Goal: Information Seeking & Learning: Find specific fact

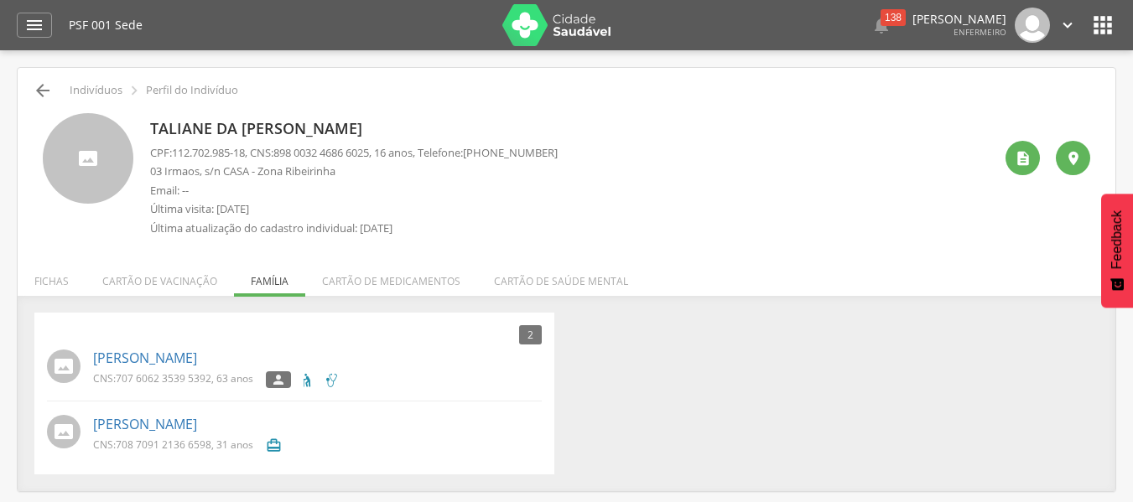
click at [53, 89] on div " Indivíduos  Perfil do Indivíduo" at bounding box center [566, 91] width 1073 height 20
click at [46, 87] on icon "" at bounding box center [43, 91] width 20 height 20
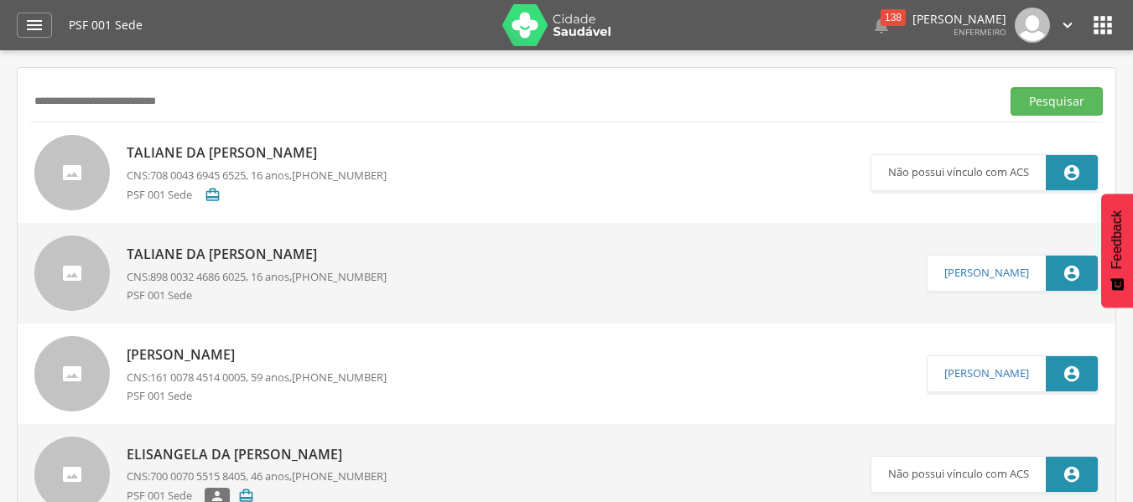
drag, startPoint x: 252, startPoint y: 120, endPoint x: 244, endPoint y: 114, distance: 10.2
click at [244, 114] on div "**********" at bounding box center [566, 101] width 1073 height 41
drag, startPoint x: 244, startPoint y: 106, endPoint x: 0, endPoint y: 85, distance: 245.0
click at [0, 85] on div " Supervisão  Distritos  Ubs Coordenador: - Caravelas / BA Intervalo de Tempo…" at bounding box center [566, 301] width 1133 height 502
paste input "text"
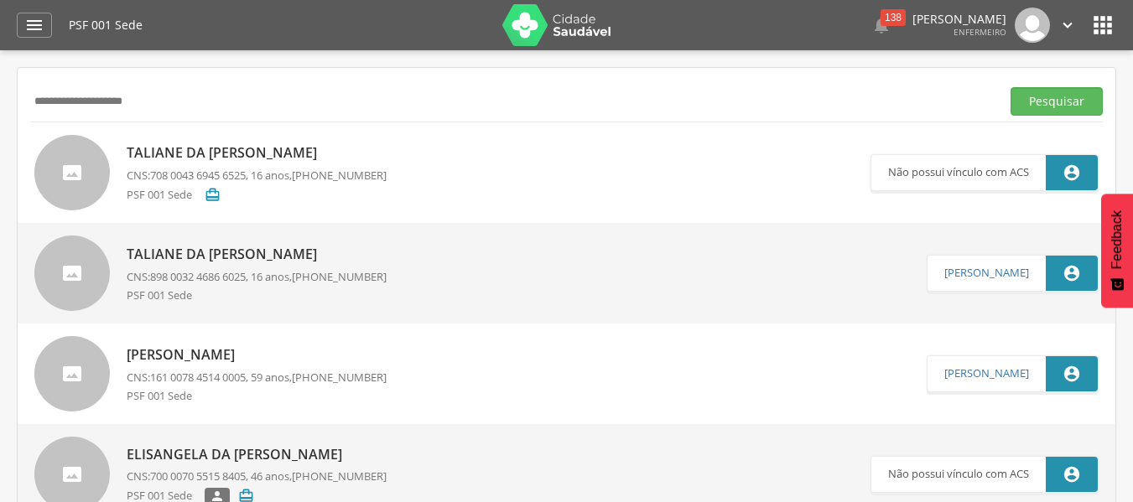
type input "**********"
click at [1010, 87] on button "Pesquisar" at bounding box center [1056, 101] width 92 height 29
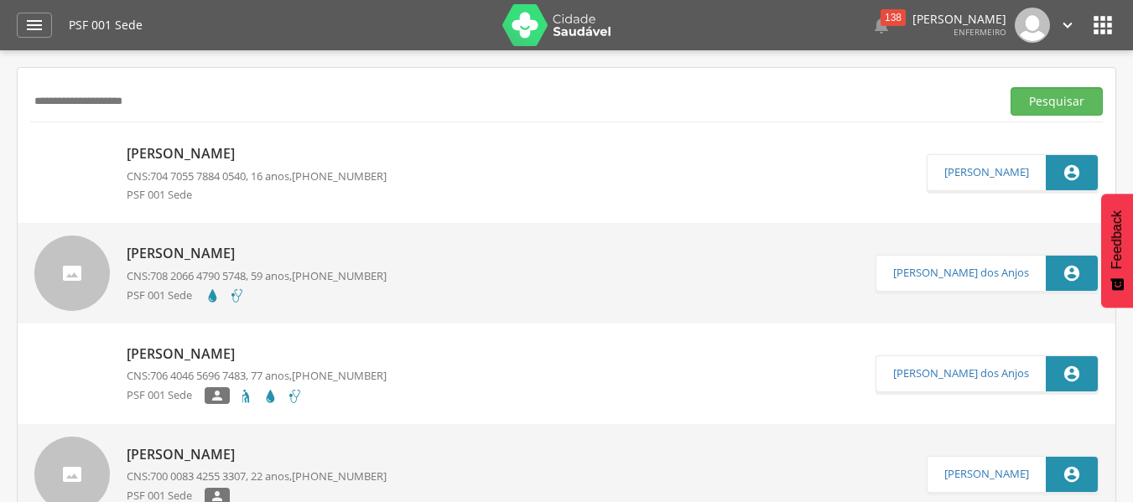
click at [250, 159] on p "[PERSON_NAME]" at bounding box center [257, 153] width 260 height 19
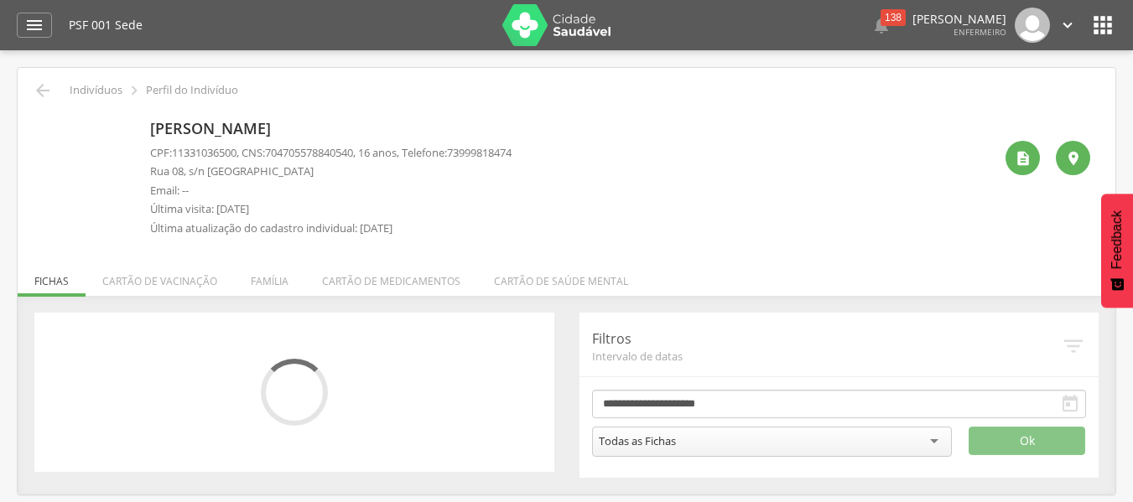
click at [258, 242] on div "CPF: 11331036500 , CNS: [PHONE_NUMBER] , 16 anos, Telefone: [PHONE_NUMBER] Rua …" at bounding box center [330, 195] width 361 height 100
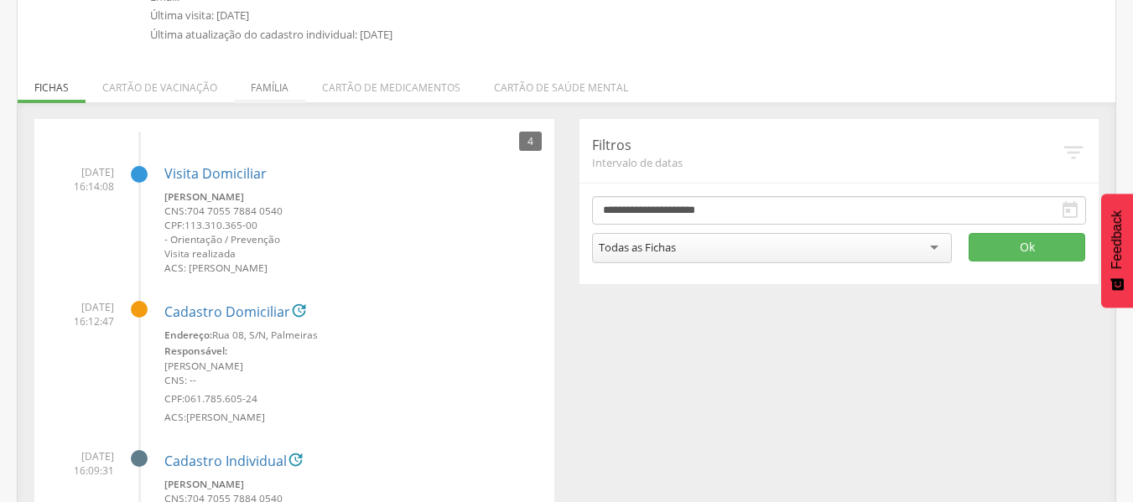
scroll to position [252, 0]
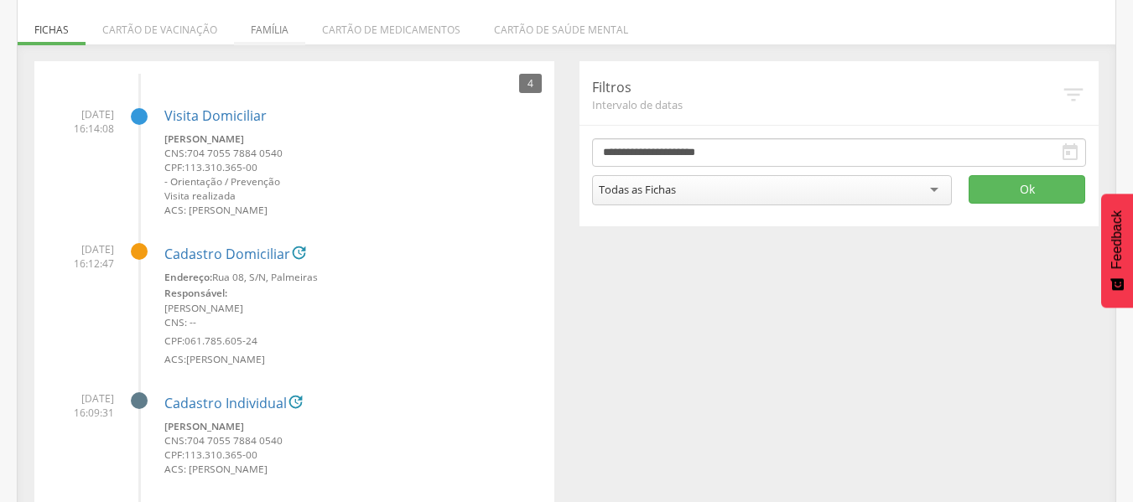
click at [271, 20] on li "Família" at bounding box center [269, 25] width 71 height 39
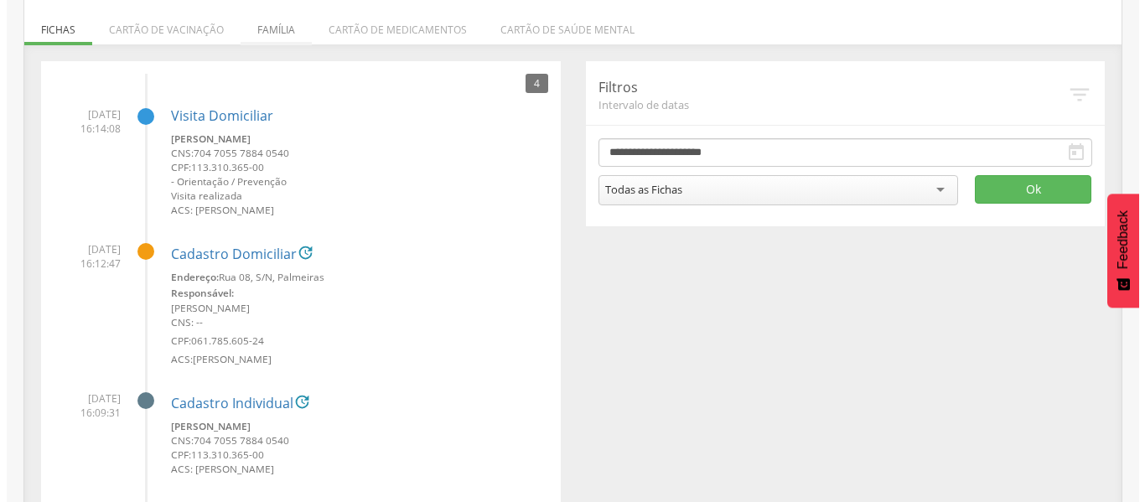
scroll to position [50, 0]
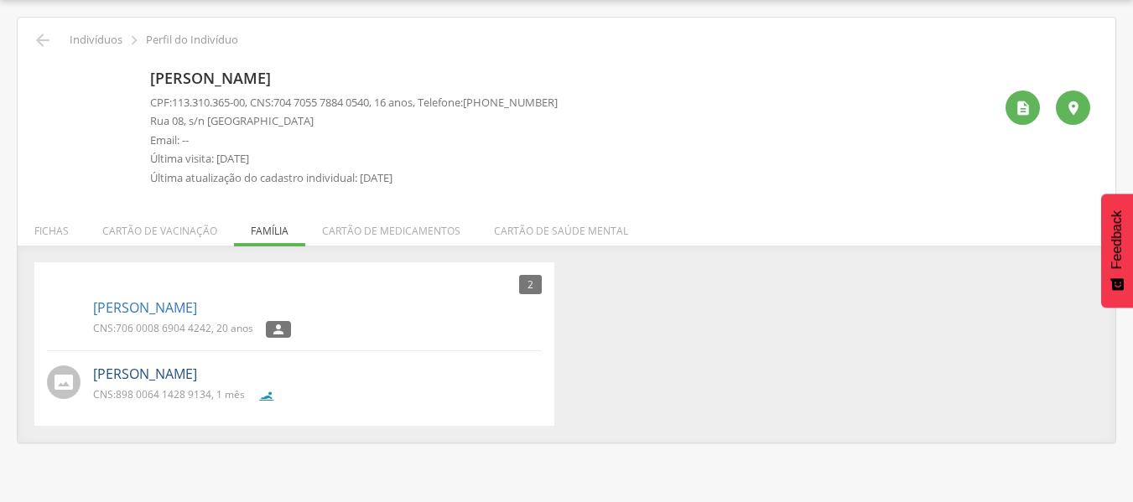
drag, startPoint x: 291, startPoint y: 376, endPoint x: 95, endPoint y: 370, distance: 196.3
click at [95, 370] on p "[PERSON_NAME]" at bounding box center [317, 374] width 449 height 19
copy link "[PERSON_NAME]"
click at [121, 369] on link "[PERSON_NAME]" at bounding box center [145, 374] width 104 height 19
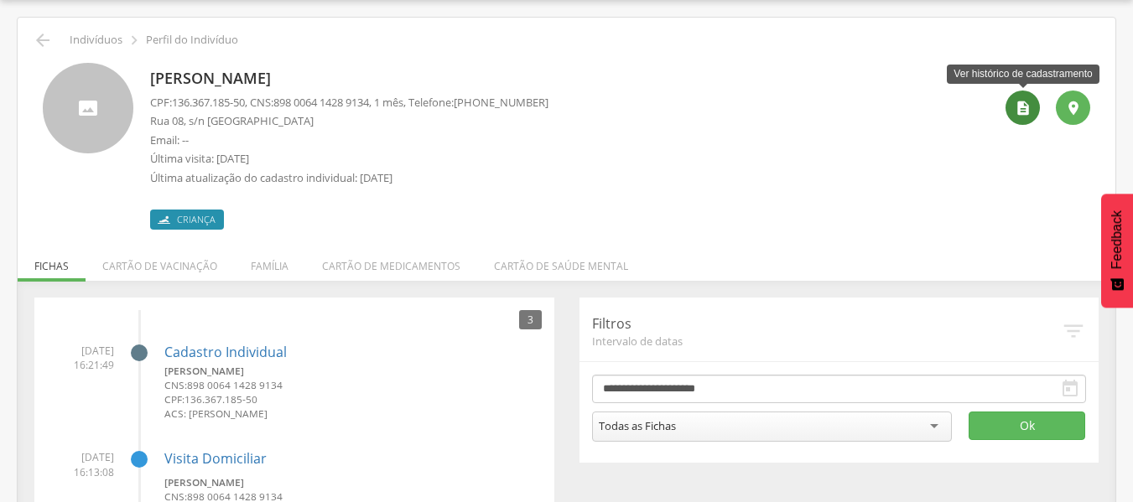
click at [1019, 109] on icon "" at bounding box center [1023, 108] width 17 height 17
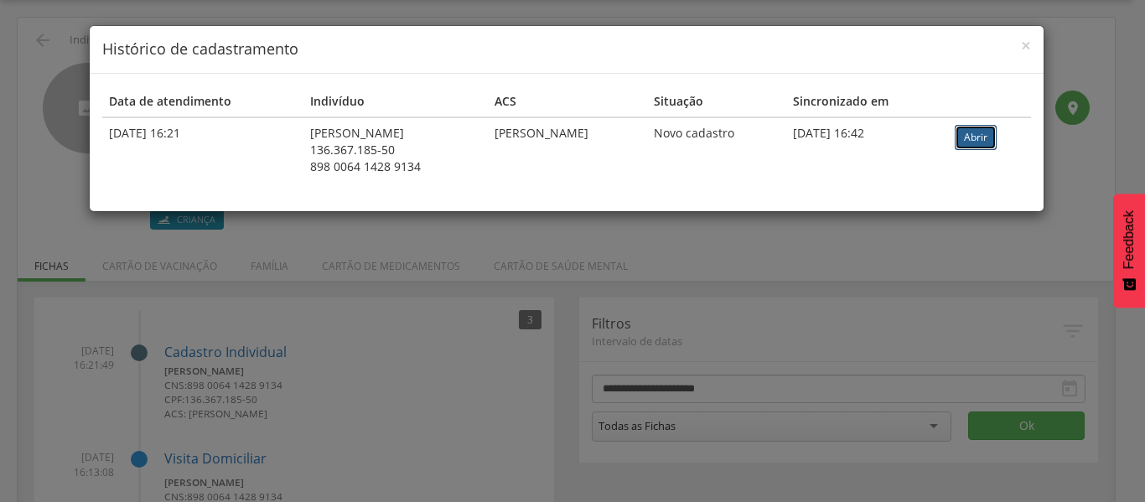
click at [981, 135] on link "Abrir" at bounding box center [976, 137] width 42 height 25
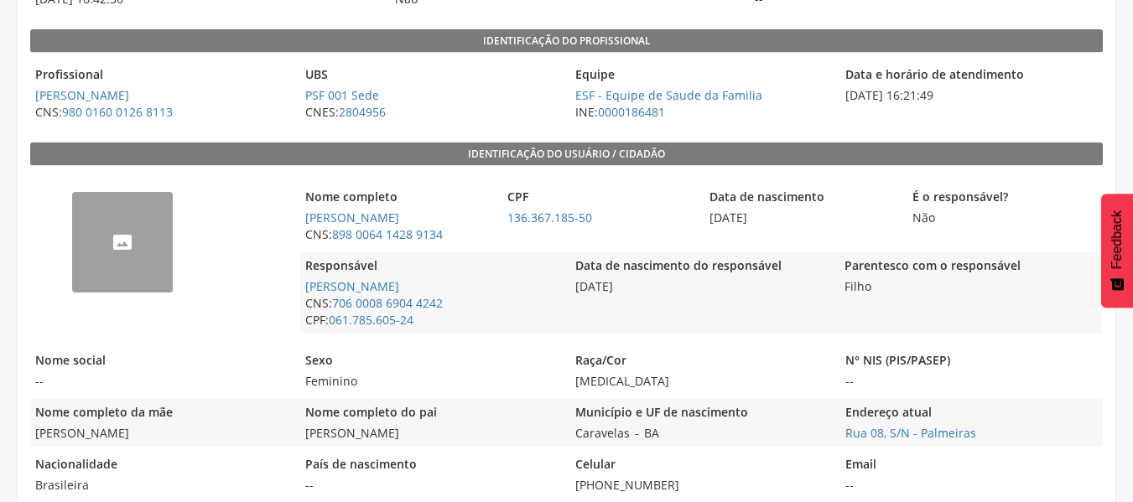
scroll to position [275, 0]
